Goal: Task Accomplishment & Management: Use online tool/utility

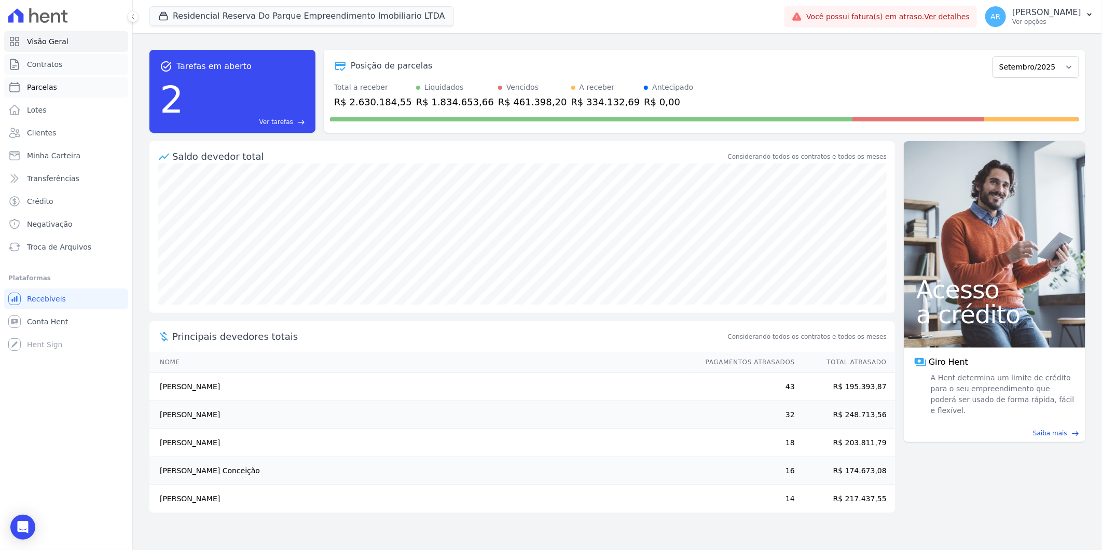
drag, startPoint x: 69, startPoint y: 67, endPoint x: 66, endPoint y: 80, distance: 12.7
click at [69, 68] on link "Contratos" at bounding box center [66, 64] width 124 height 21
click at [61, 85] on link "Parcelas" at bounding box center [66, 87] width 124 height 21
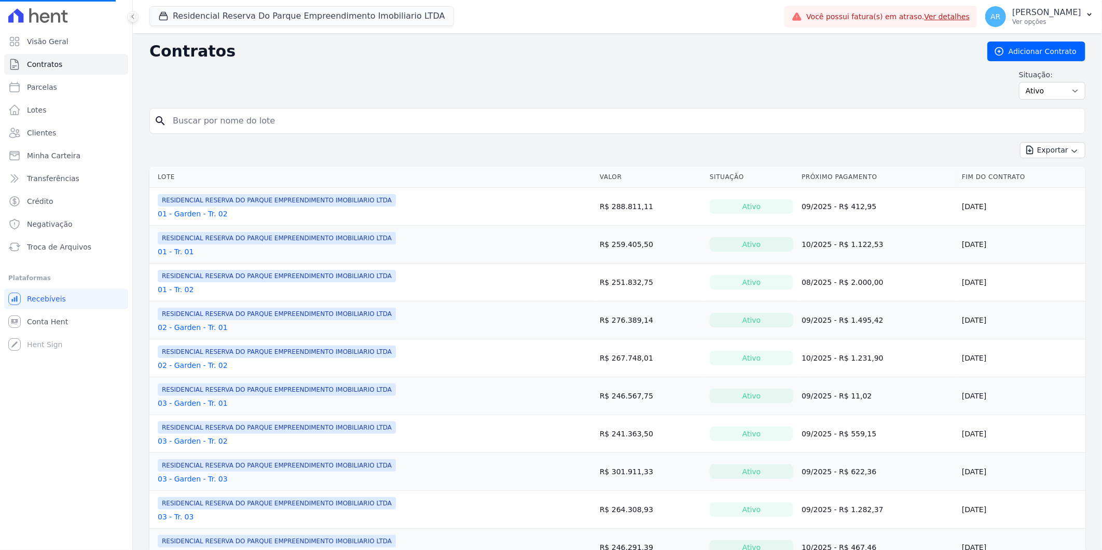
select select
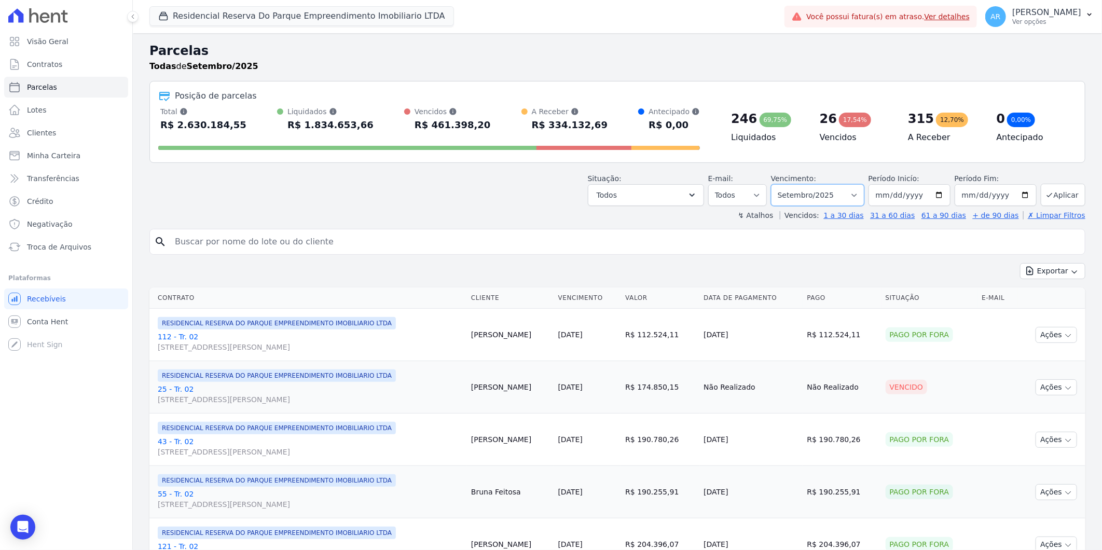
click at [849, 193] on select "Filtrar por período ──────── Todos os meses Dezembro/2023 Janeiro/2024 Fevereir…" at bounding box center [817, 195] width 93 height 22
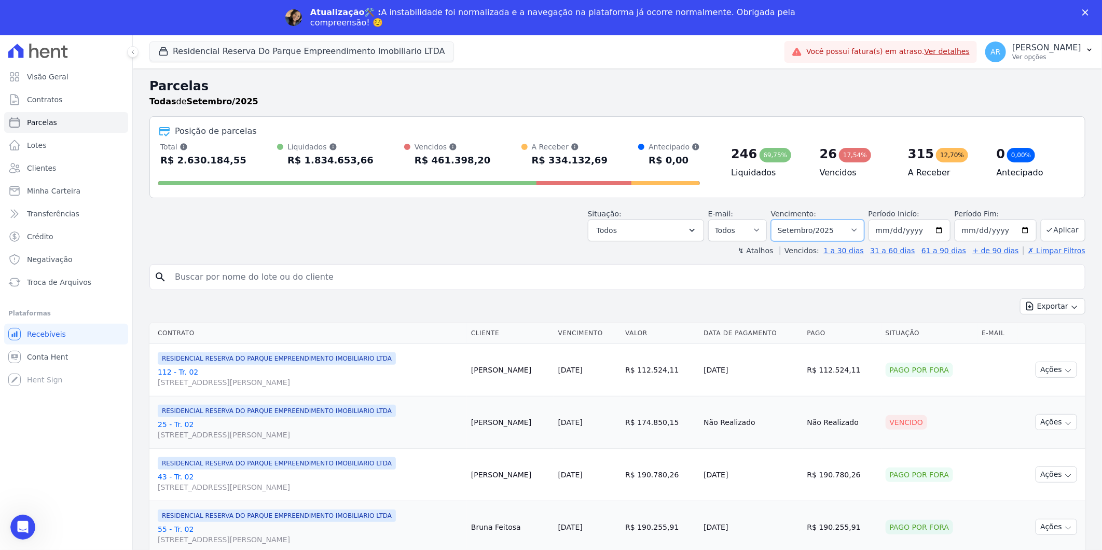
select select "all"
click at [777, 219] on select "Filtrar por período ──────── Todos os meses Dezembro/2023 Janeiro/2024 Fevereir…" at bounding box center [817, 230] width 93 height 22
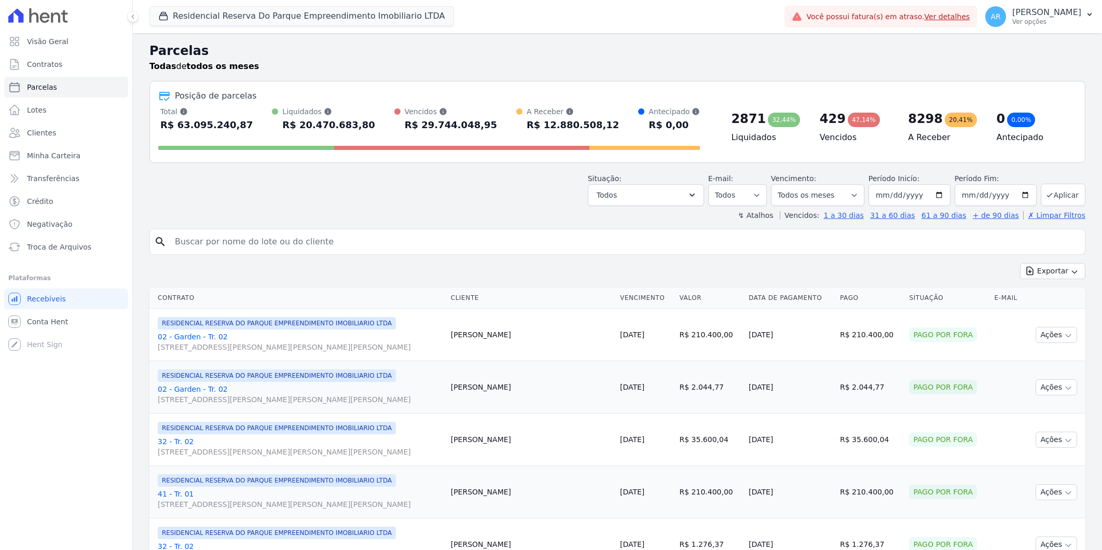
select select
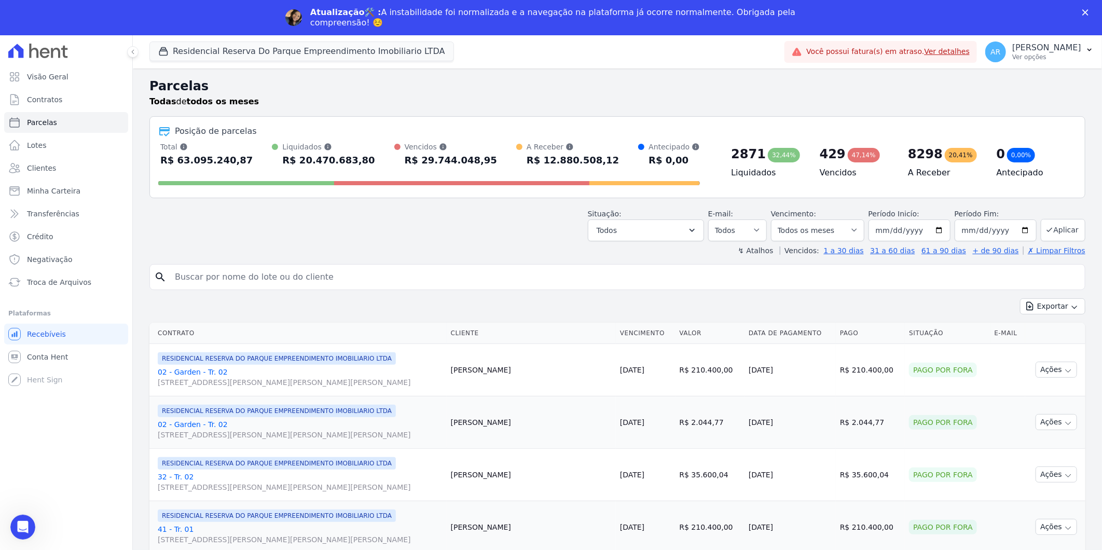
click at [258, 276] on input "search" at bounding box center [625, 277] width 912 height 21
type input "jessica da s"
select select
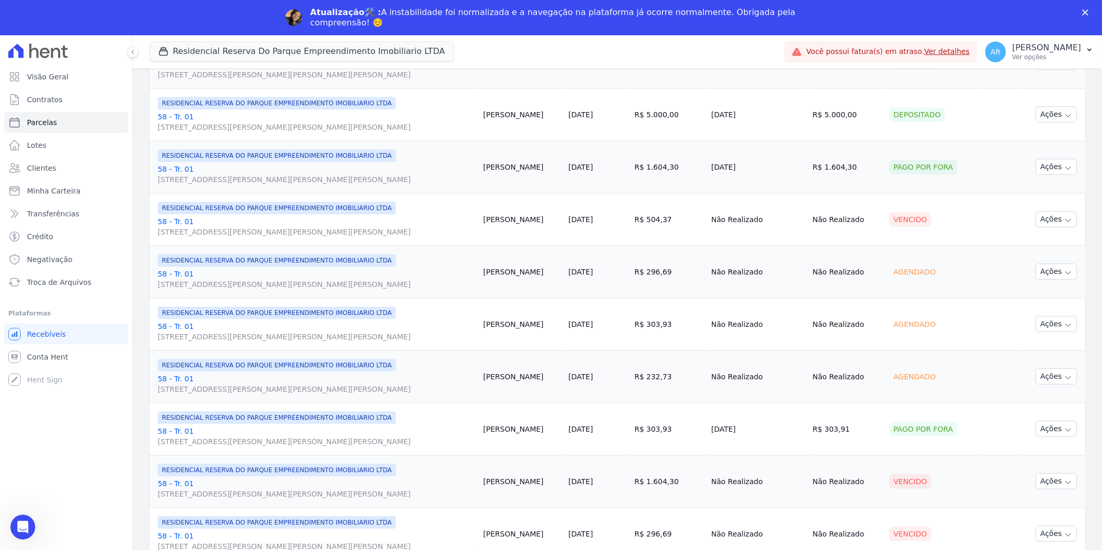
scroll to position [566, 0]
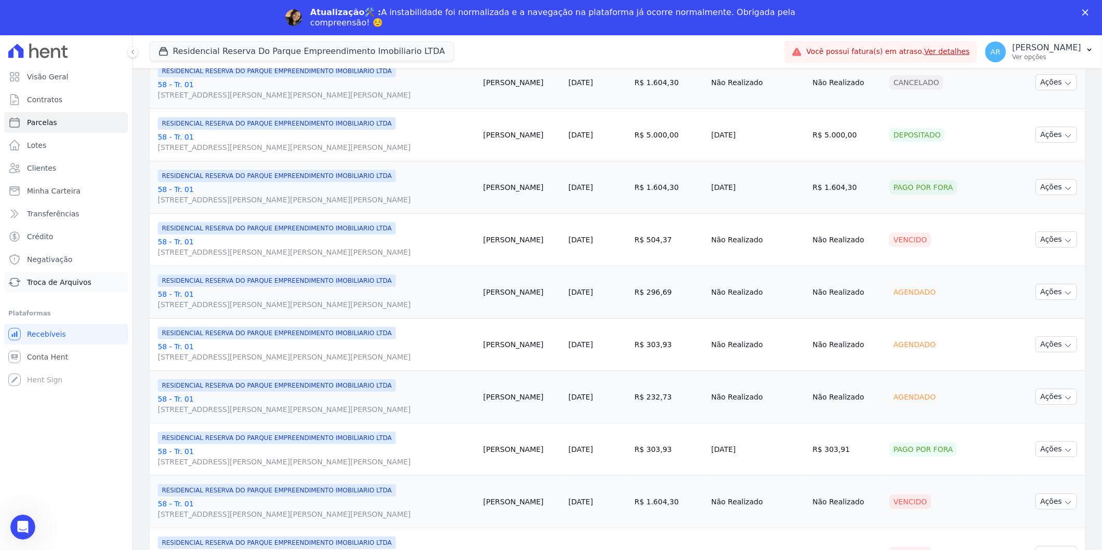
click at [78, 281] on span "Troca de Arquivos" at bounding box center [59, 282] width 64 height 10
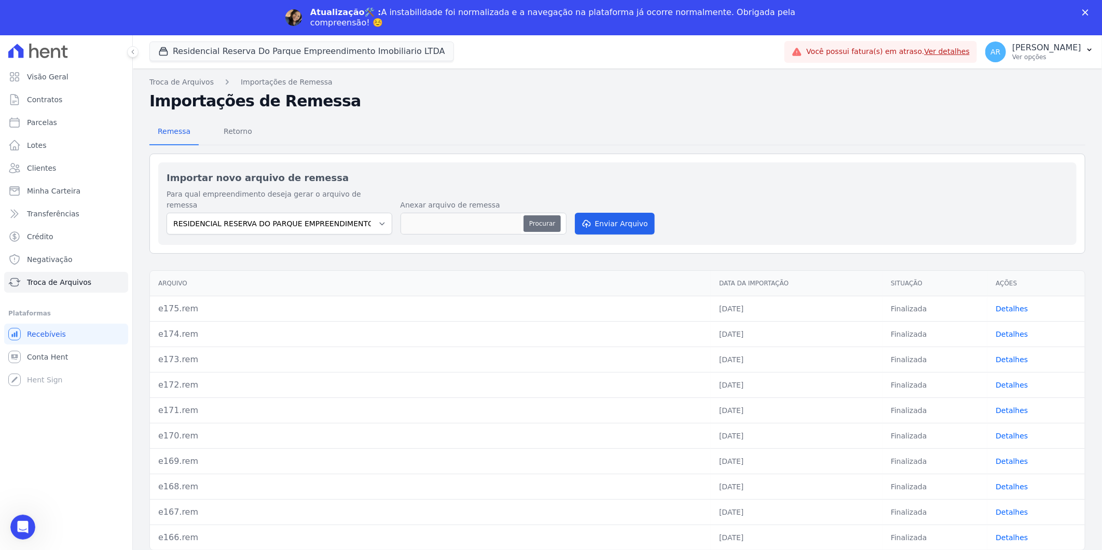
click at [545, 218] on button "Procurar" at bounding box center [542, 223] width 37 height 17
type input "e176.rem"
click at [641, 213] on button "Enviar Arquivo" at bounding box center [615, 224] width 80 height 22
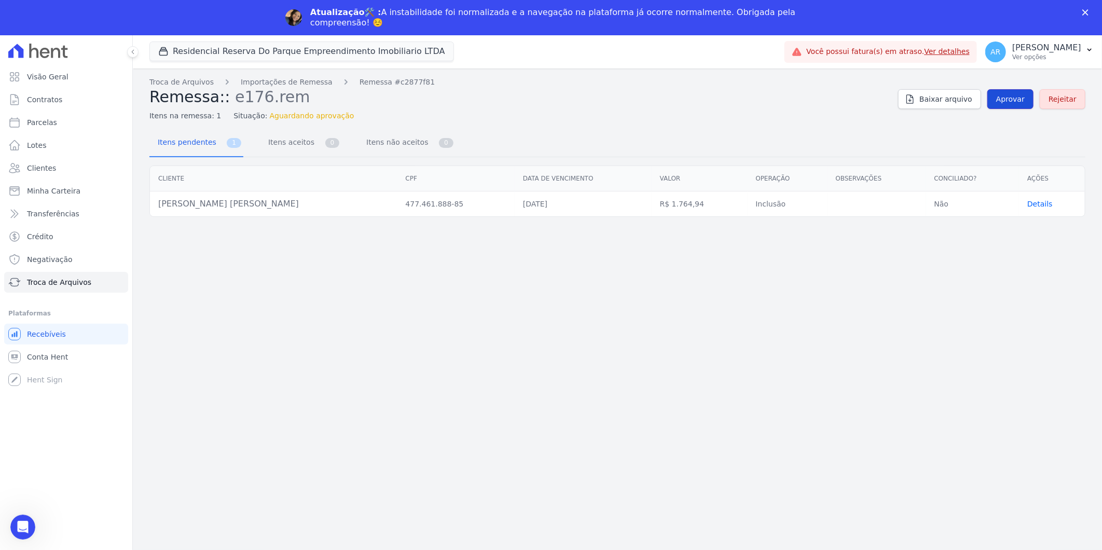
click at [1014, 94] on span "Aprovar" at bounding box center [1010, 99] width 29 height 10
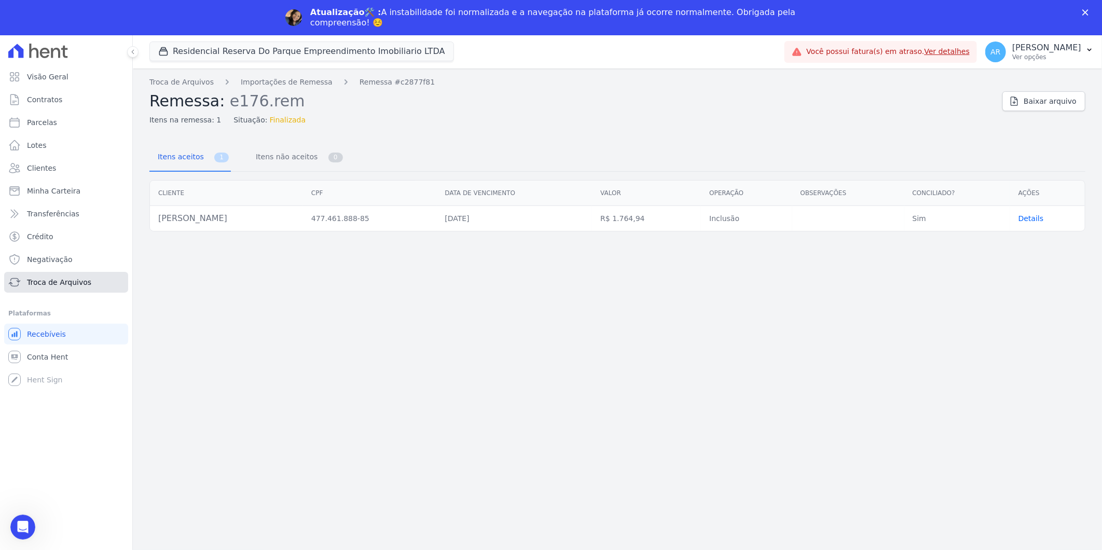
click at [61, 291] on link "Troca de Arquivos" at bounding box center [66, 282] width 124 height 21
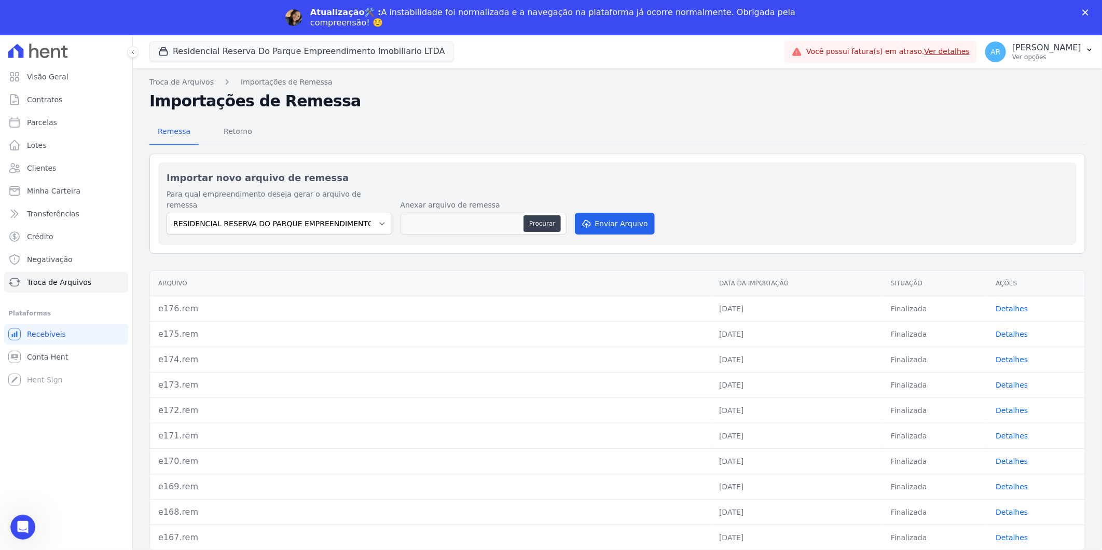
click at [237, 97] on h2 "Importações de Remessa" at bounding box center [617, 101] width 936 height 19
click at [231, 135] on span "Retorno" at bounding box center [237, 131] width 41 height 21
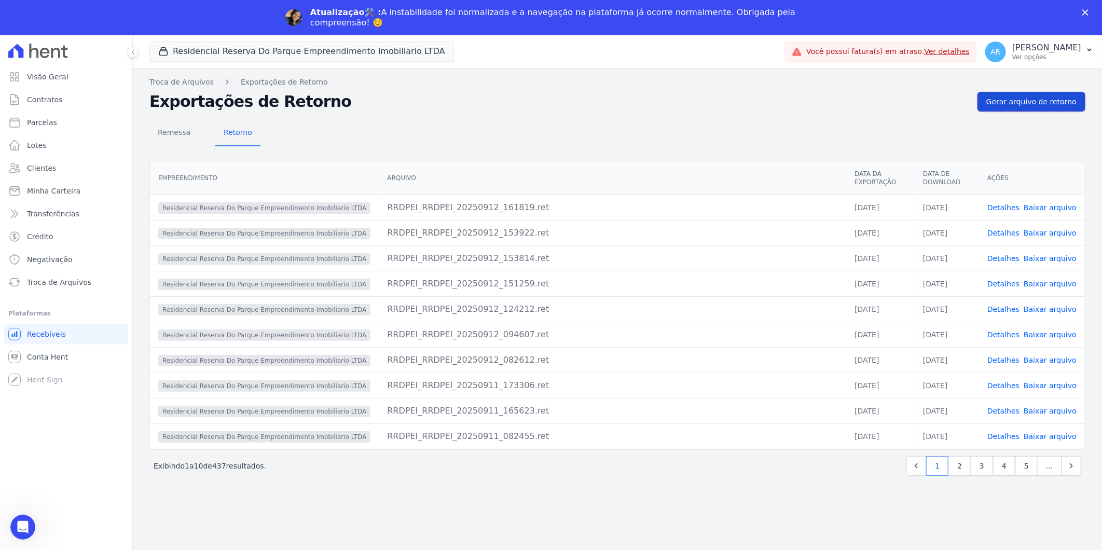
click at [1028, 95] on link "Gerar arquivo de retorno" at bounding box center [1032, 102] width 108 height 20
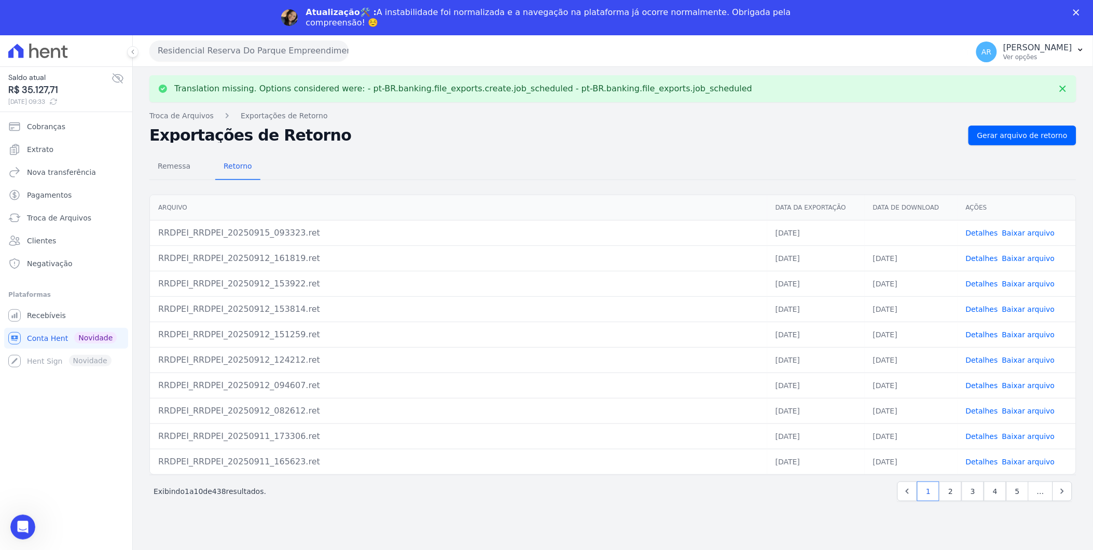
click at [1038, 229] on link "Baixar arquivo" at bounding box center [1028, 233] width 53 height 8
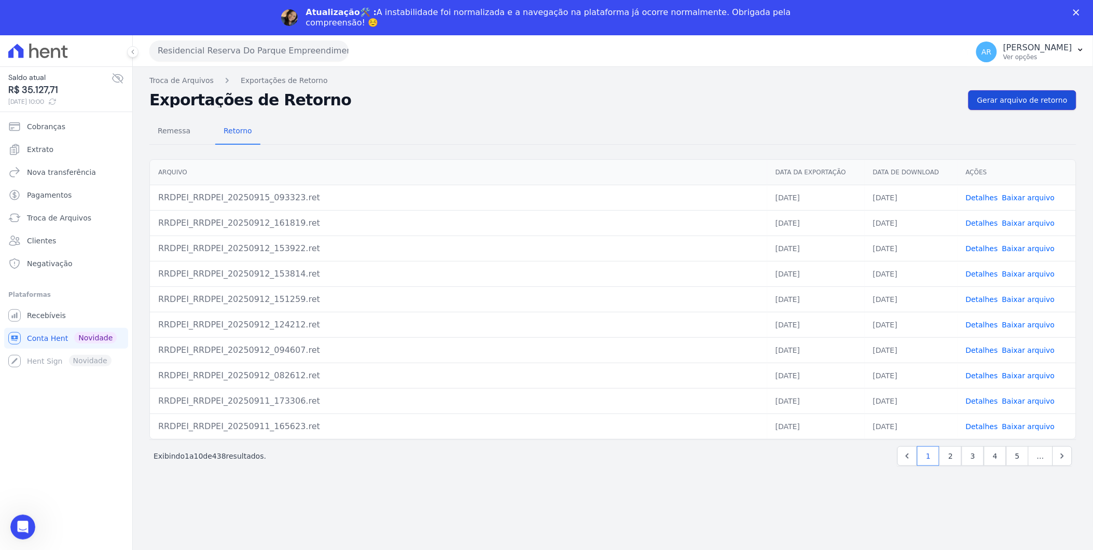
click at [1014, 101] on span "Gerar arquivo de retorno" at bounding box center [1023, 100] width 90 height 10
